Goal: Information Seeking & Learning: Learn about a topic

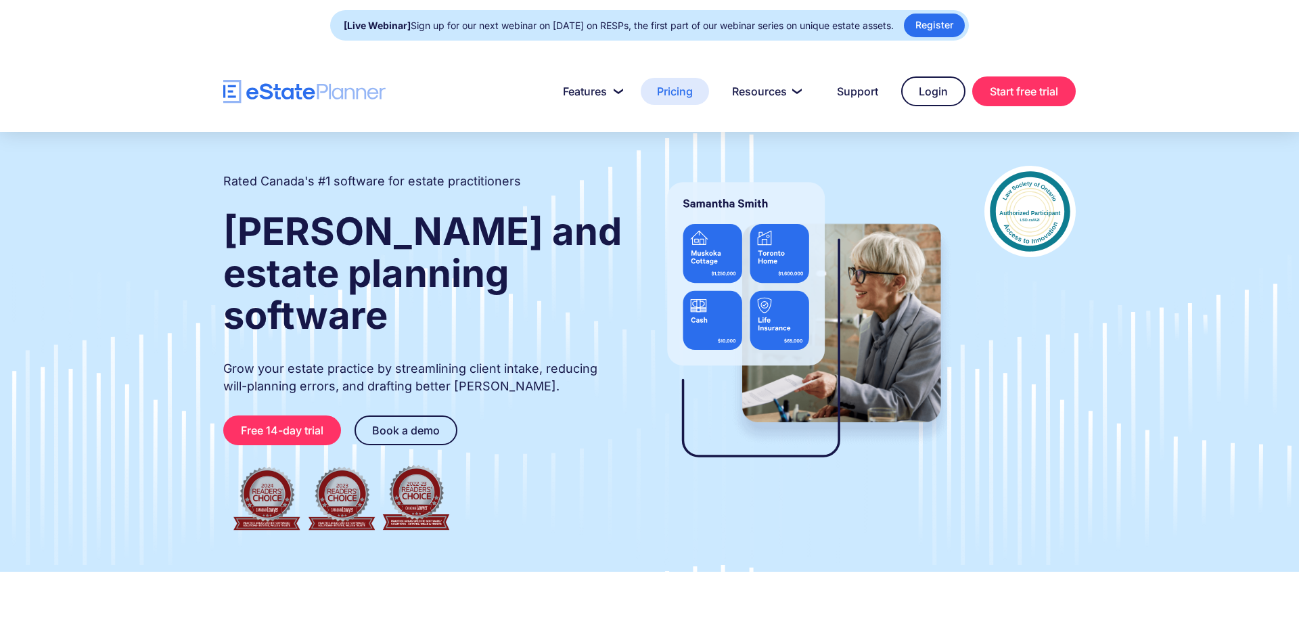
click at [670, 97] on link "Pricing" at bounding box center [675, 91] width 68 height 27
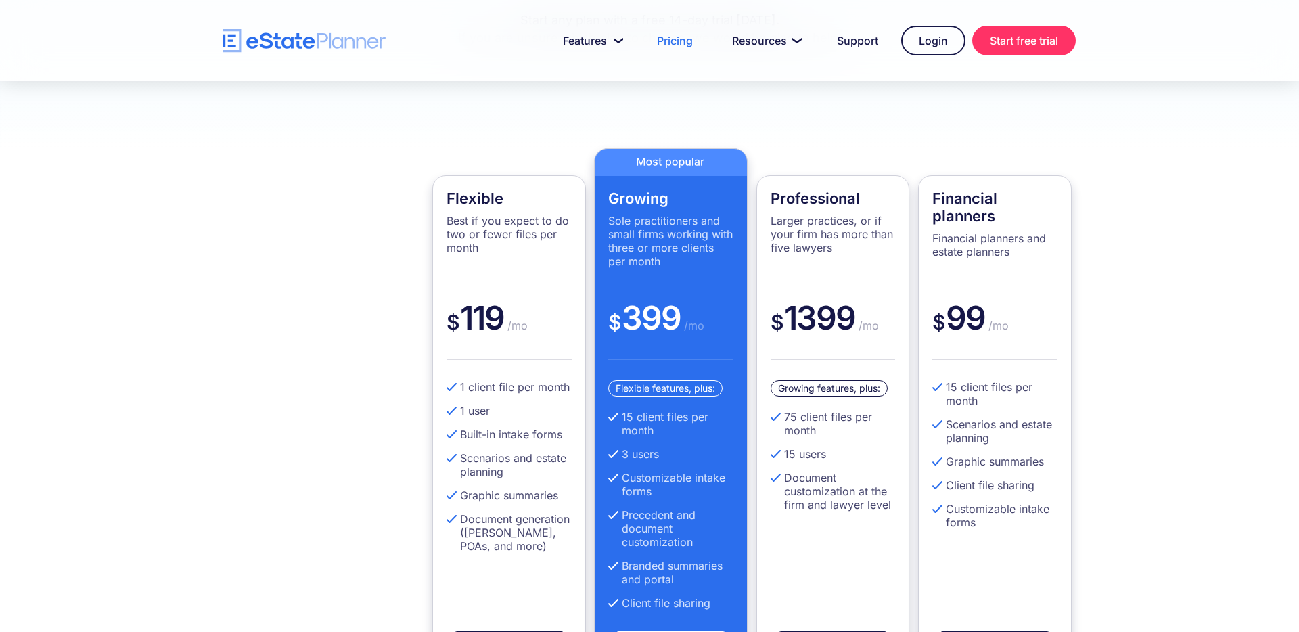
scroll to position [343, 0]
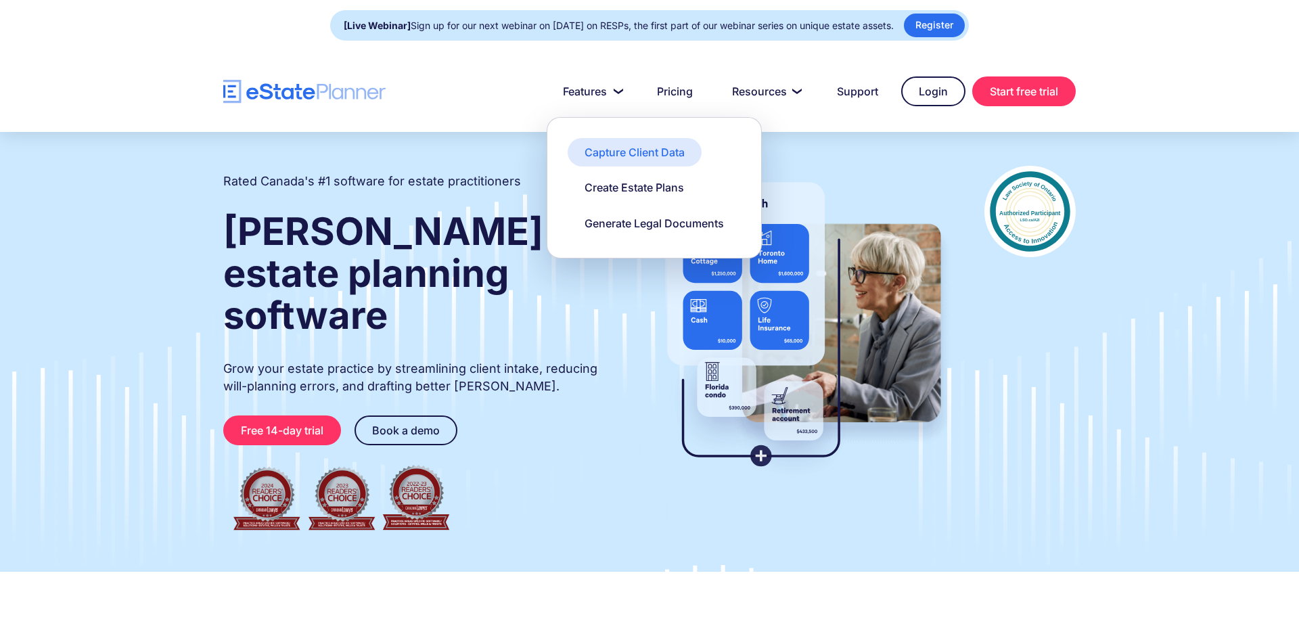
click at [622, 152] on div "Capture Client Data" at bounding box center [635, 152] width 100 height 15
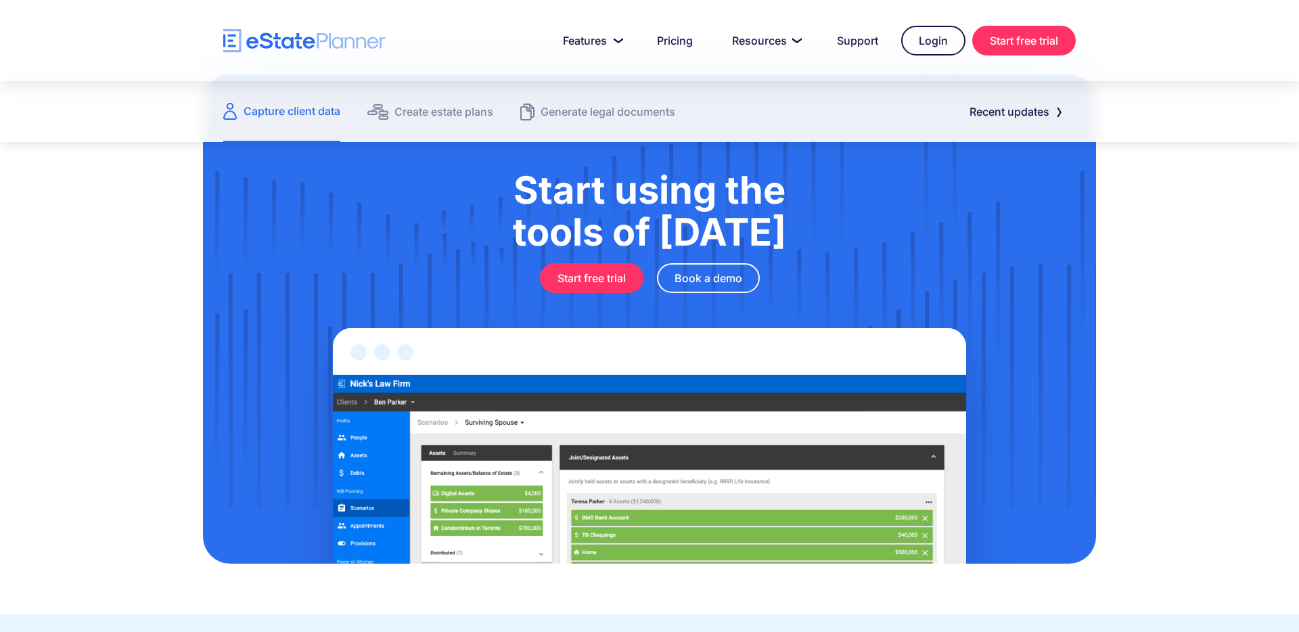
scroll to position [1552, 0]
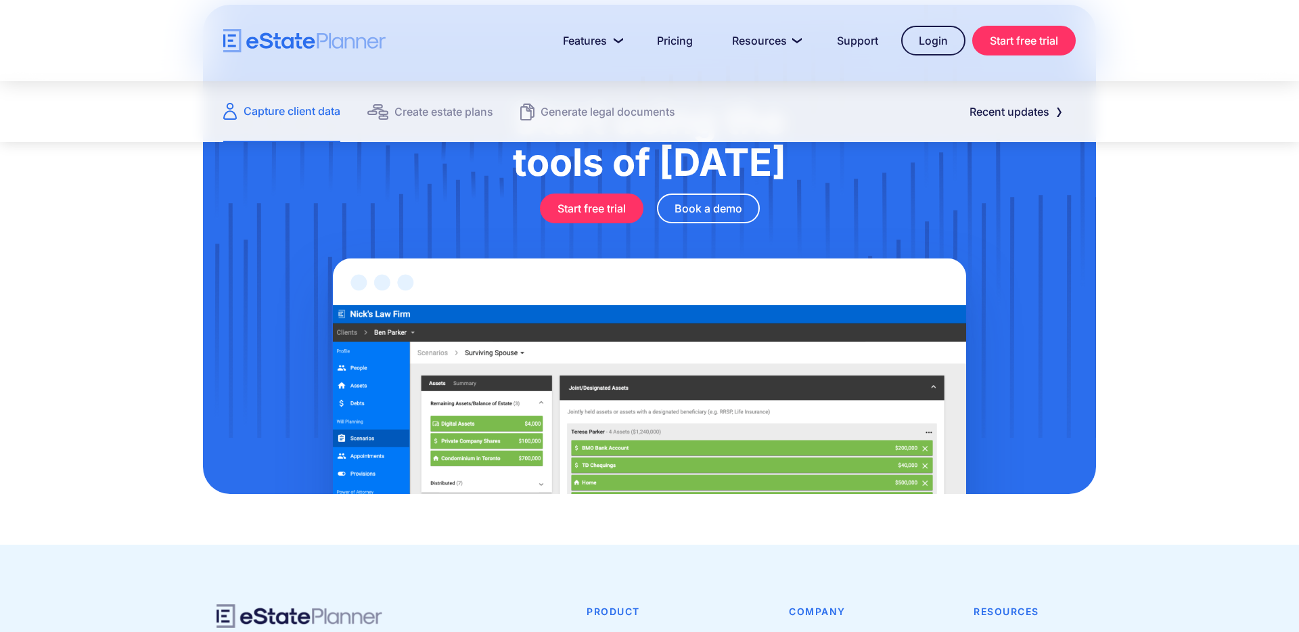
click at [584, 342] on img at bounding box center [650, 358] width 758 height 271
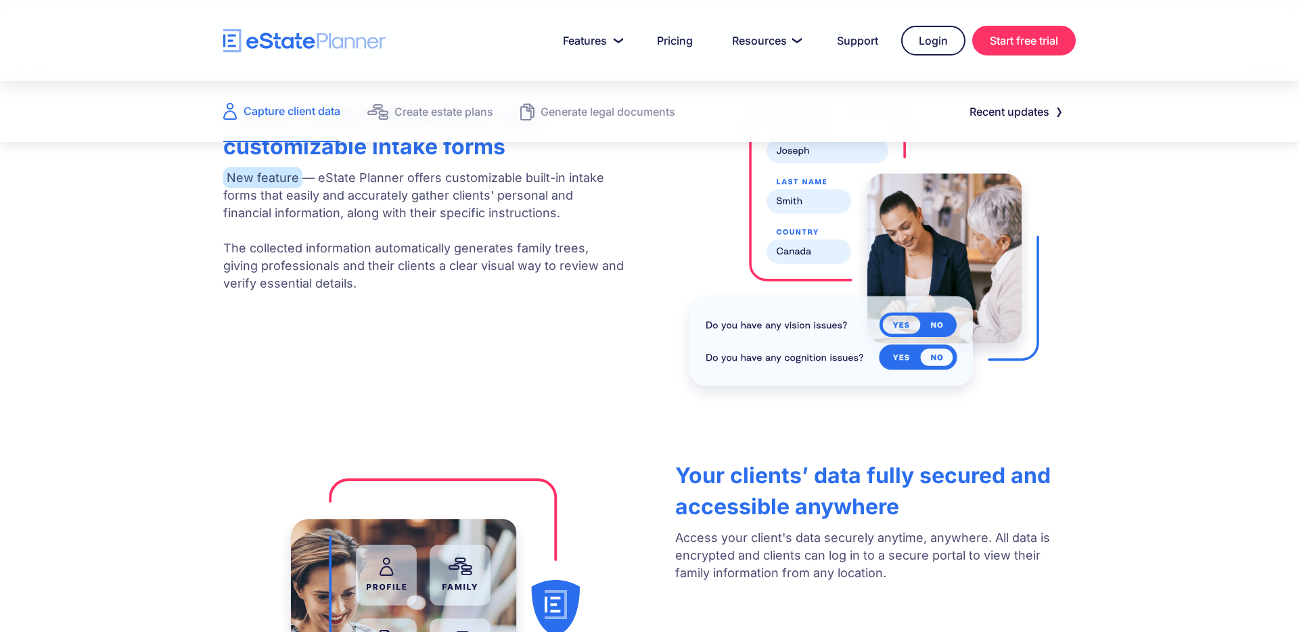
scroll to position [0, 0]
